Goal: Check status: Check status

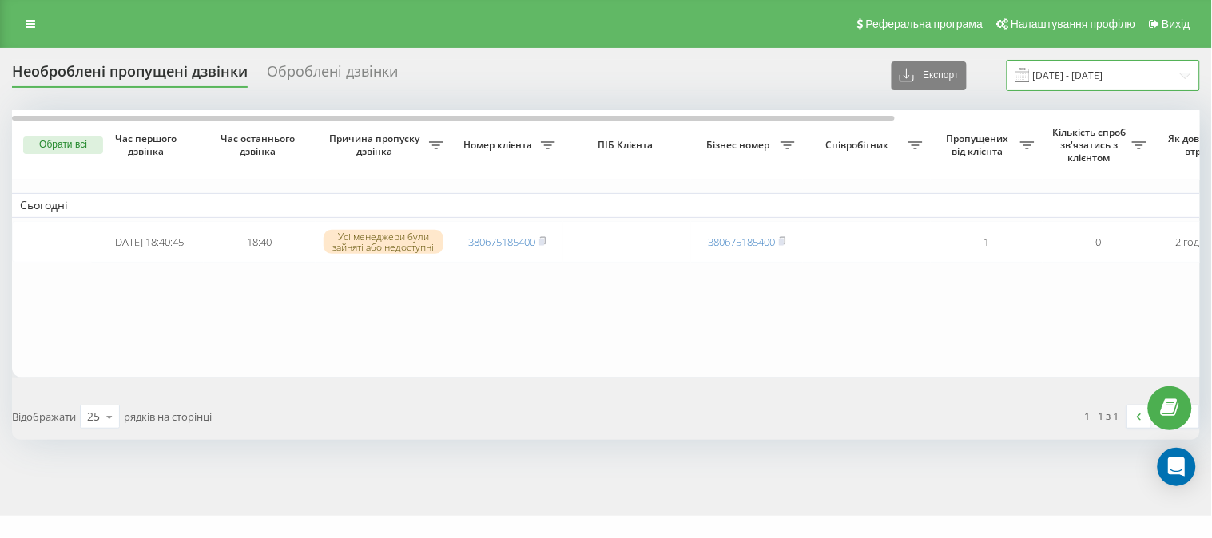
click at [1079, 85] on input "[DATE] - [DATE]" at bounding box center [1103, 75] width 193 height 31
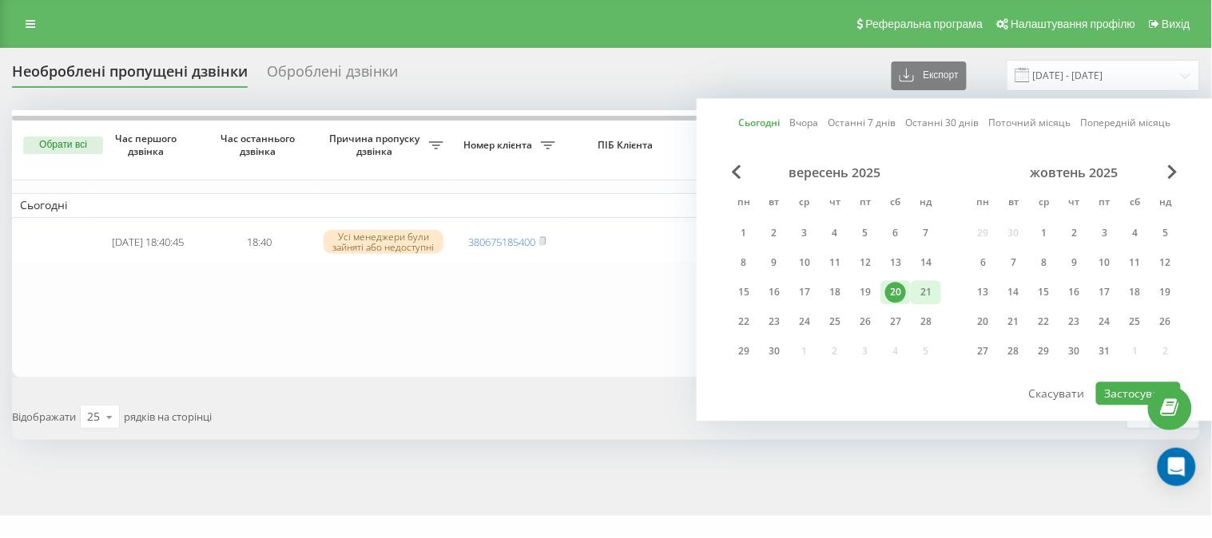
click at [933, 288] on div "21" at bounding box center [926, 292] width 21 height 21
click at [903, 288] on div "20" at bounding box center [895, 292] width 21 height 21
click at [1106, 384] on button "Застосувати" at bounding box center [1138, 393] width 85 height 23
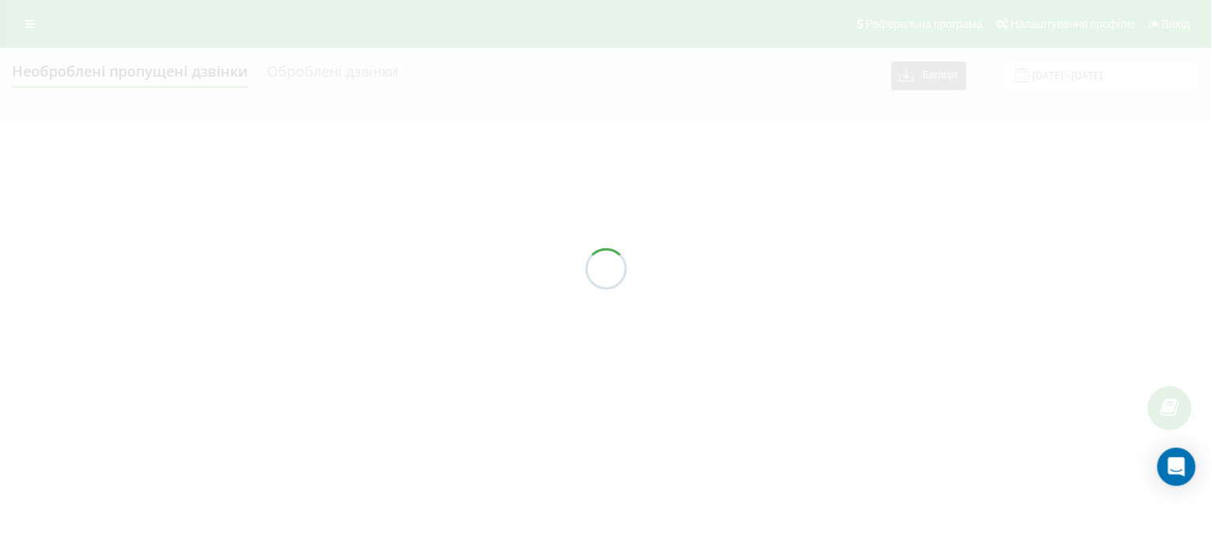
type input "[DATE] - [DATE]"
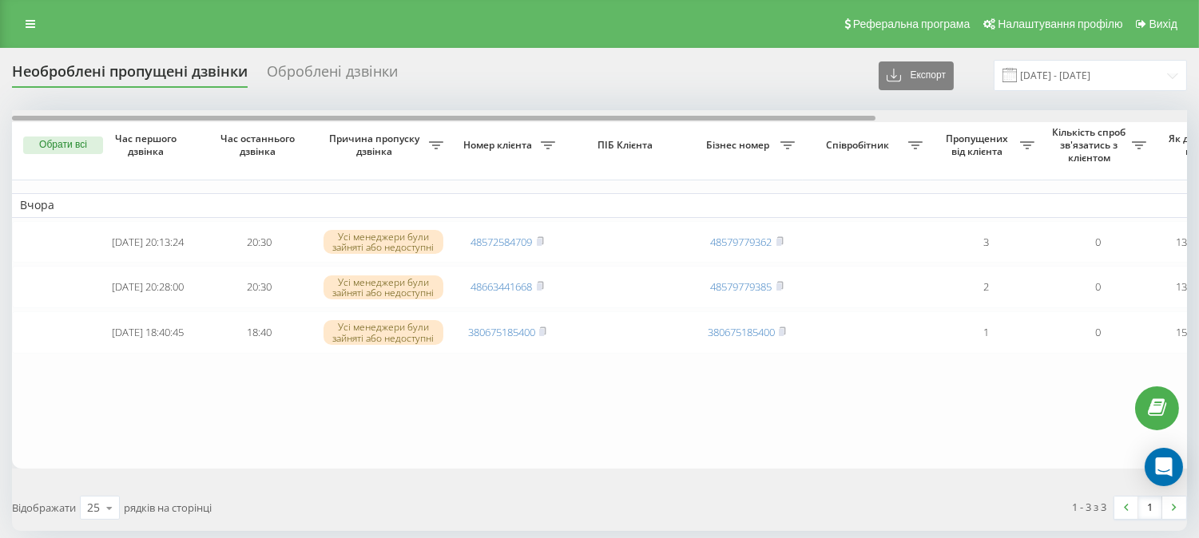
drag, startPoint x: 468, startPoint y: 117, endPoint x: 236, endPoint y: 115, distance: 231.7
click at [236, 115] on div at bounding box center [599, 116] width 1175 height 12
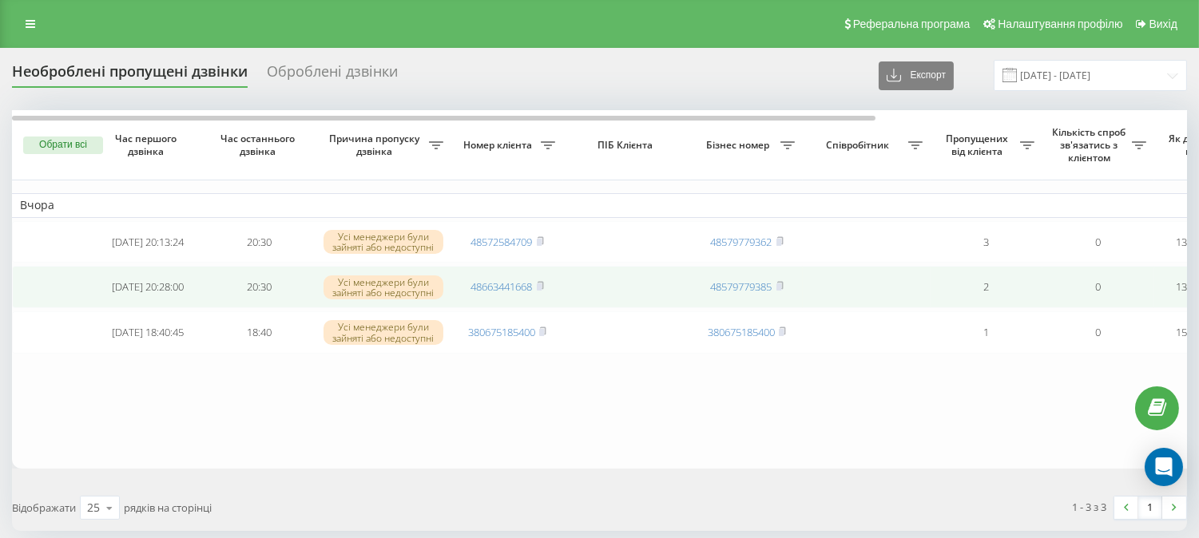
click at [546, 292] on td "48663441668" at bounding box center [507, 287] width 112 height 42
click at [538, 290] on icon at bounding box center [540, 286] width 7 height 10
